Goal: Task Accomplishment & Management: Manage account settings

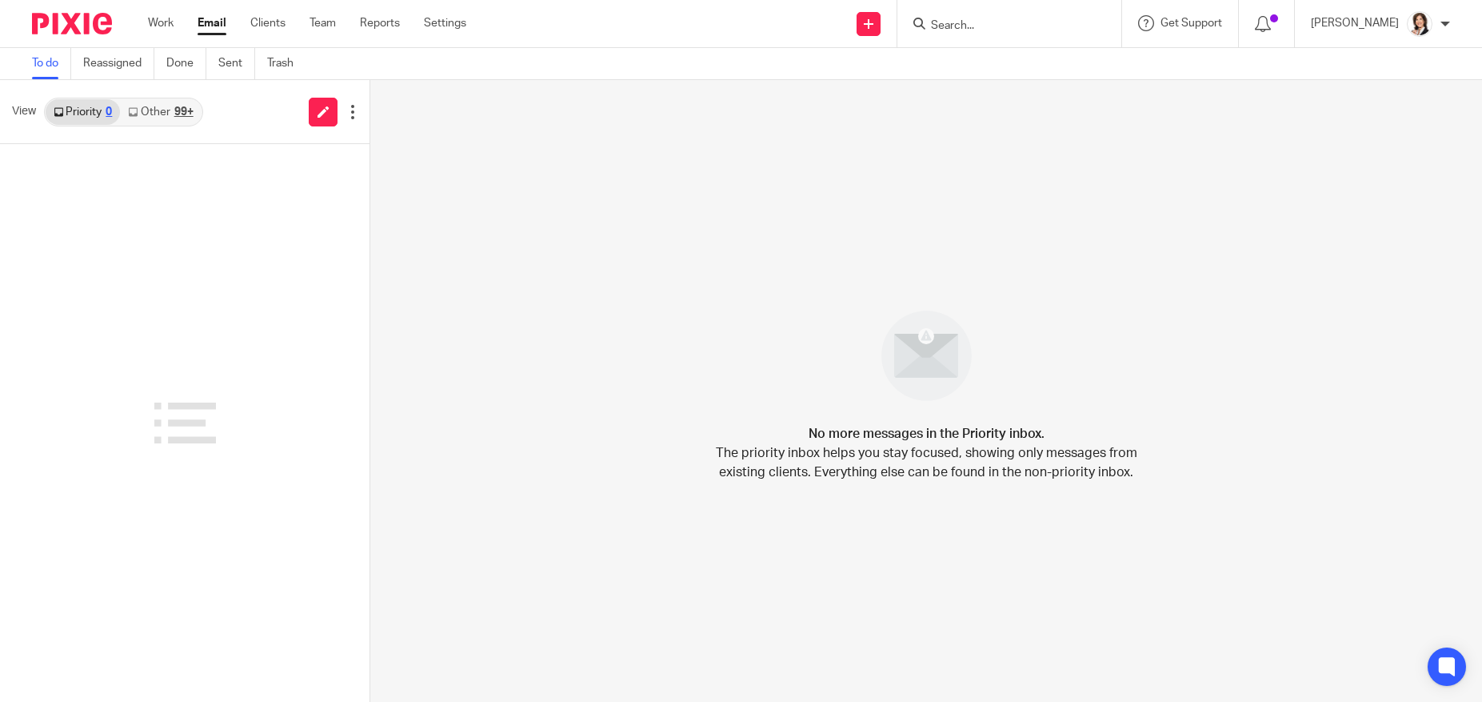
click at [45, 66] on link "To do" at bounding box center [51, 63] width 39 height 31
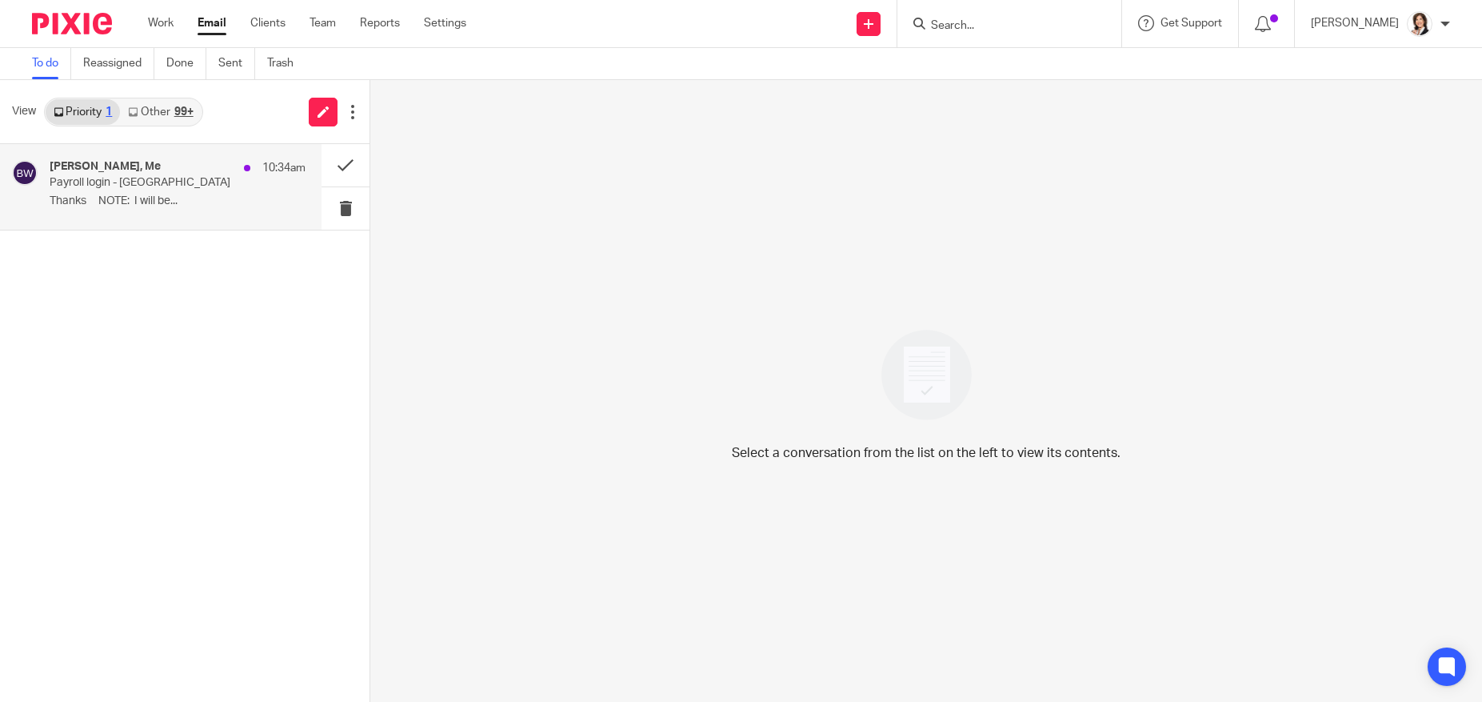
click at [134, 190] on div "[PERSON_NAME], Me 10:34am Payroll login - [GEOGRAPHIC_DATA] Thanks NOTE: I will…" at bounding box center [178, 187] width 256 height 54
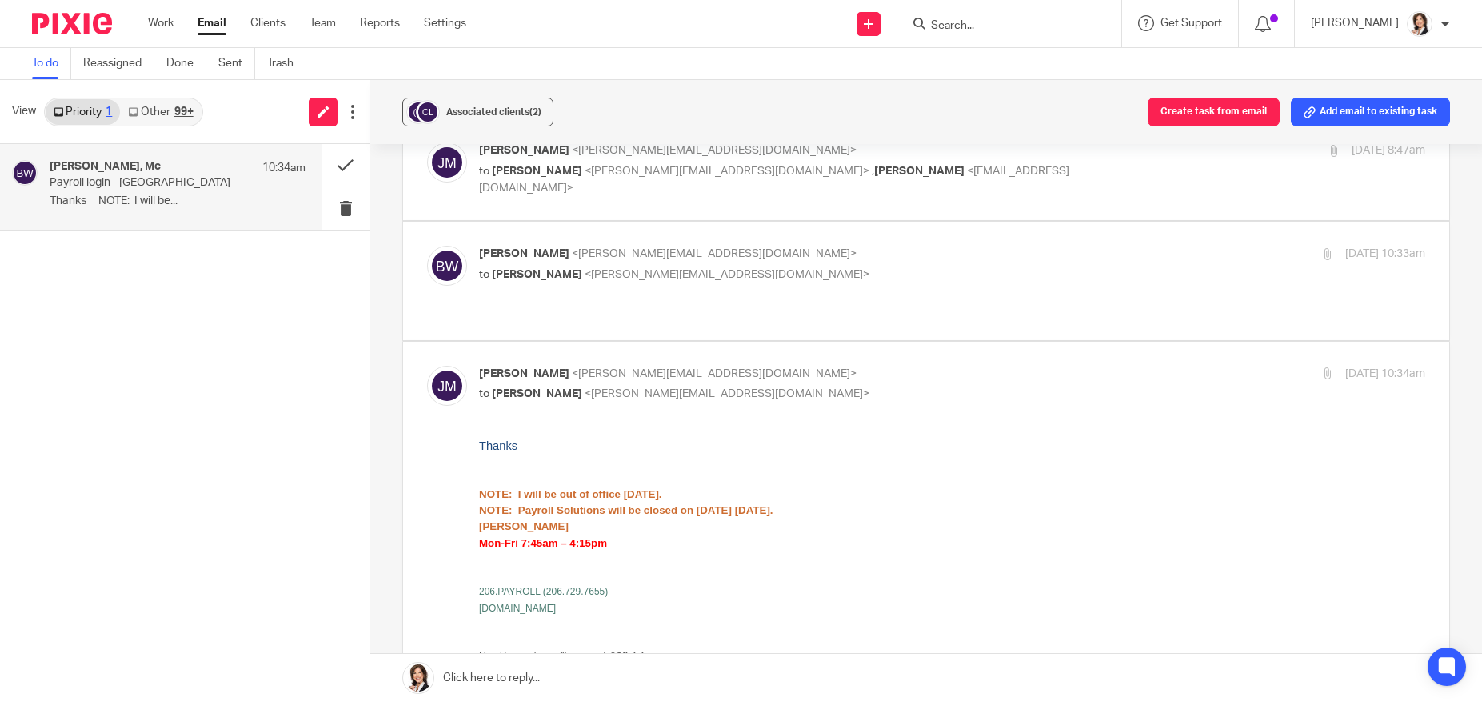
scroll to position [320, 0]
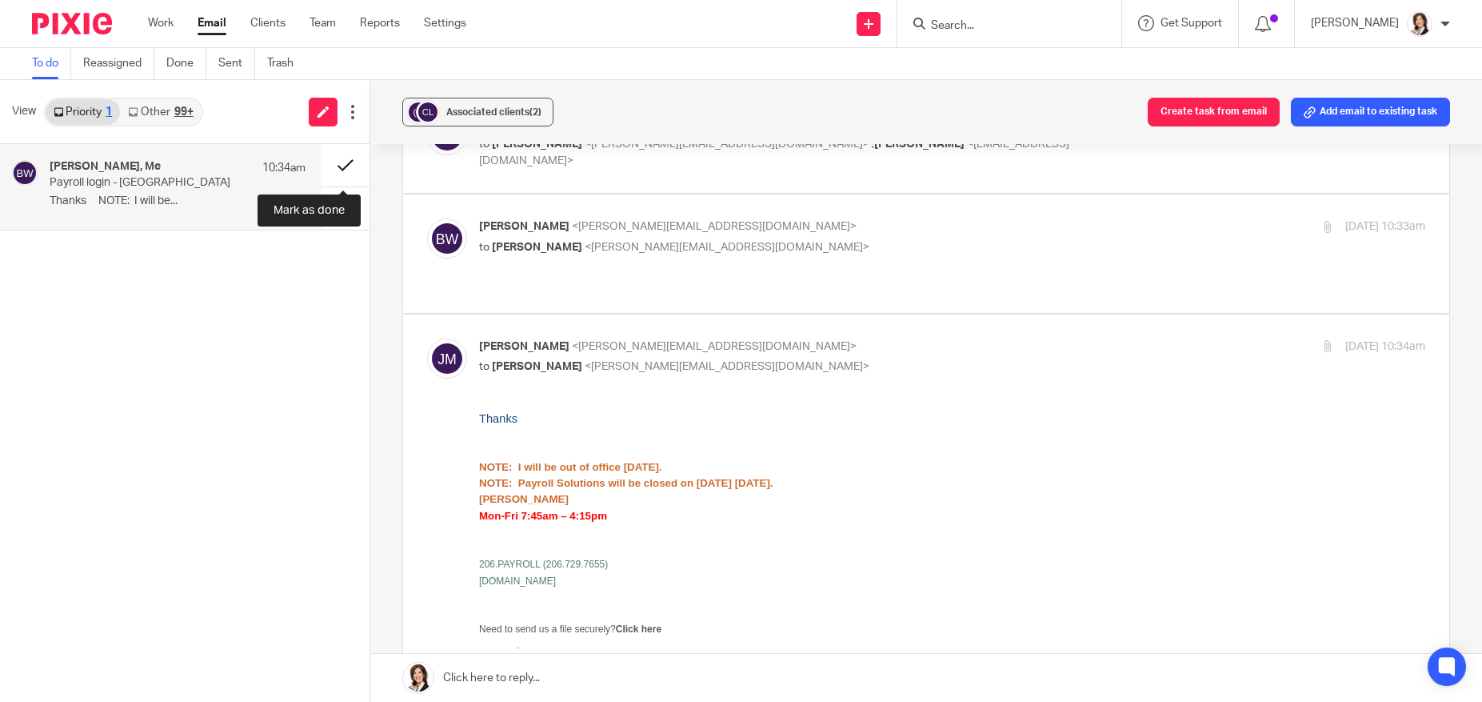
click at [347, 160] on button at bounding box center [346, 165] width 48 height 42
